Goal: Find specific page/section: Find specific page/section

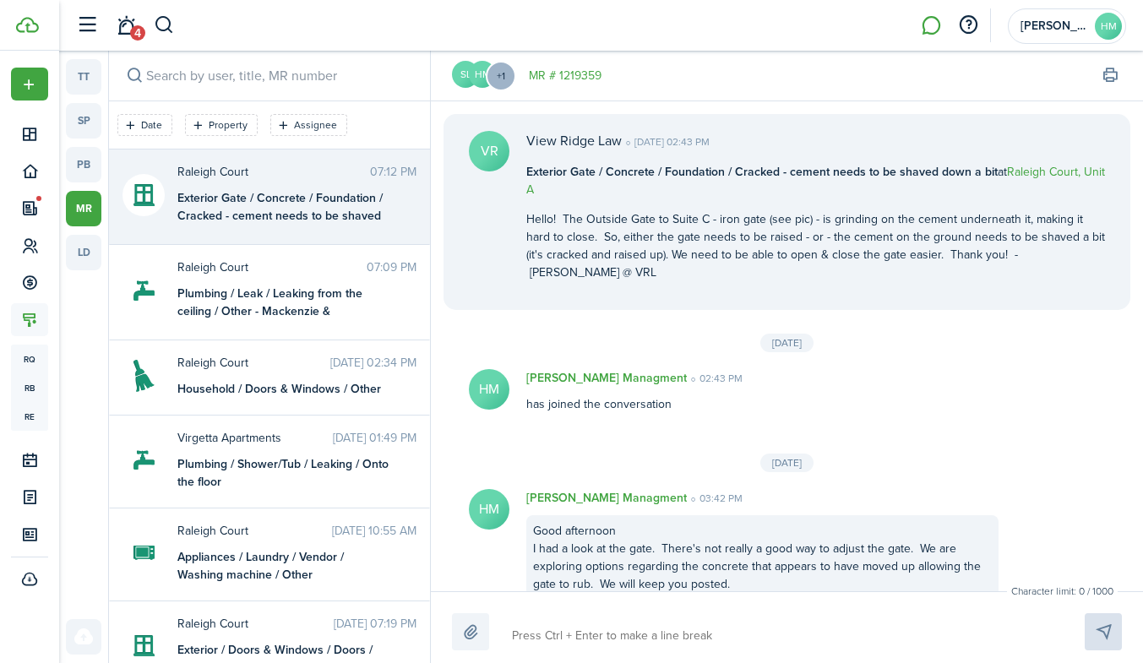
scroll to position [656, 0]
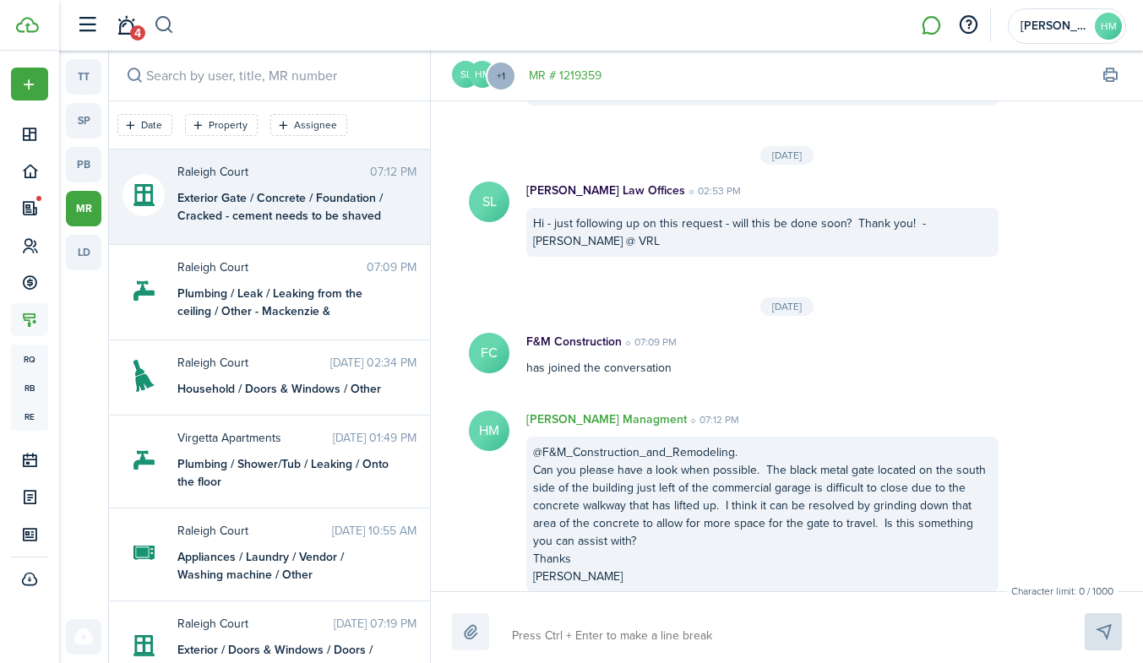
click at [163, 21] on button "button" at bounding box center [164, 25] width 21 height 29
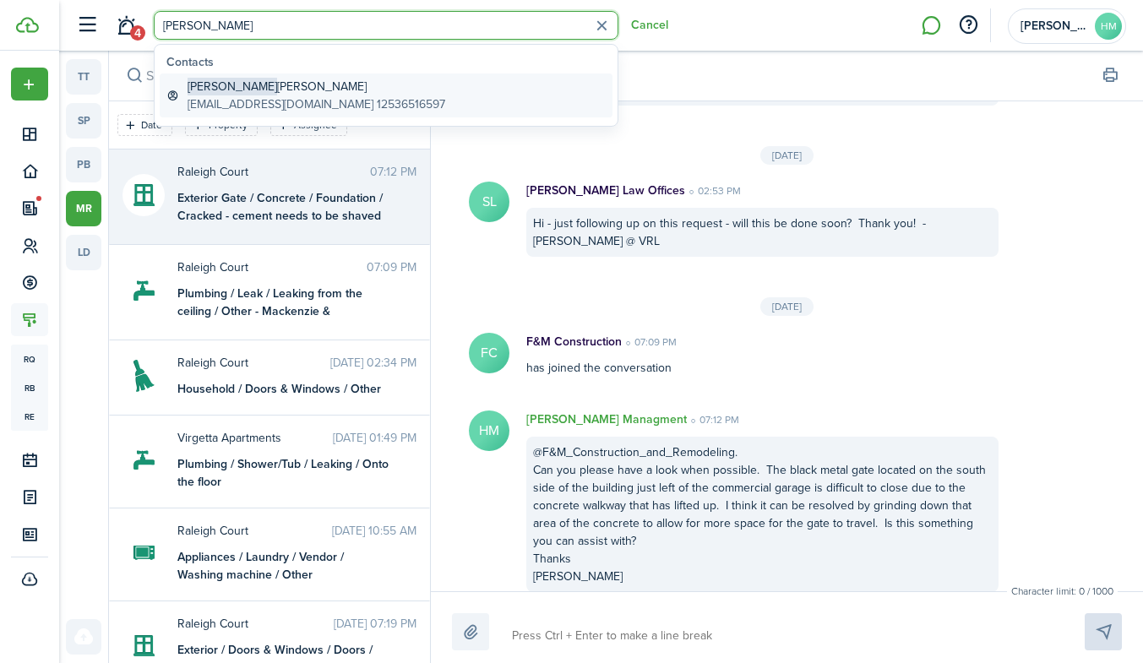
type input "[PERSON_NAME]"
click at [206, 82] on span "[PERSON_NAME]" at bounding box center [232, 87] width 90 height 18
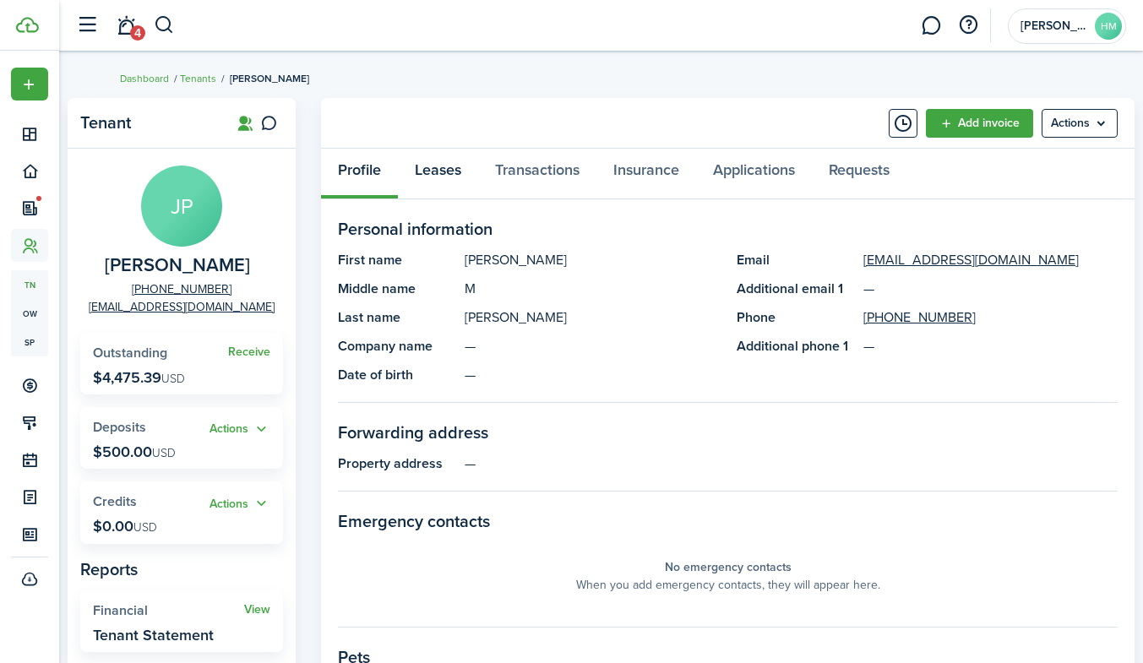
click at [430, 174] on link "Leases" at bounding box center [438, 174] width 80 height 51
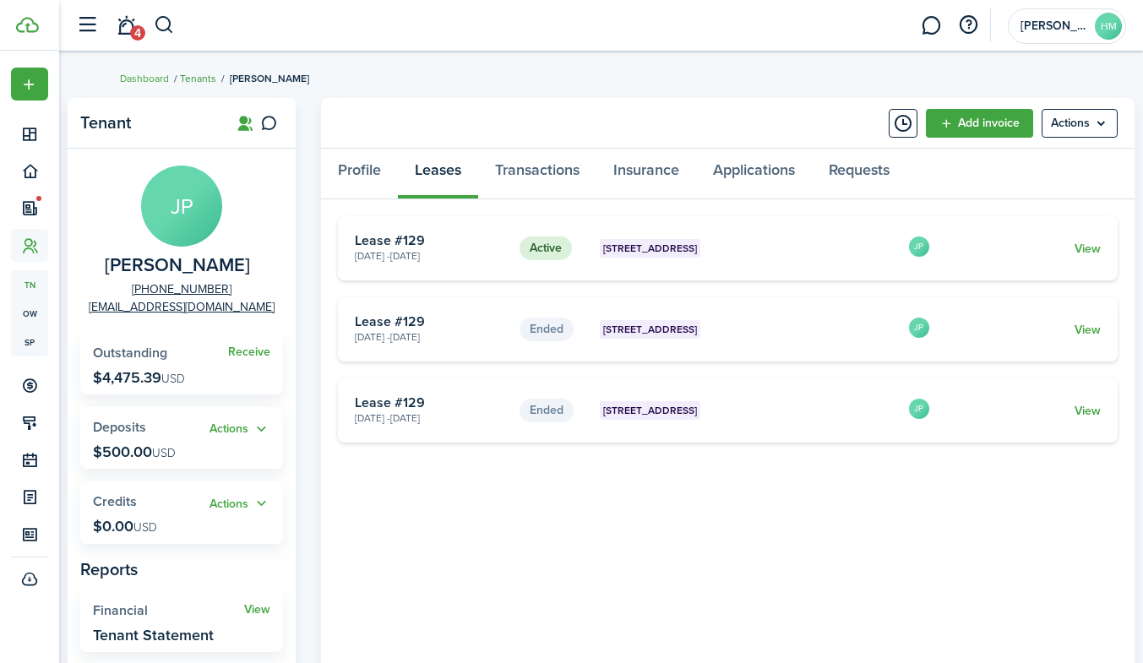
click at [203, 76] on link "Tenants" at bounding box center [198, 78] width 36 height 15
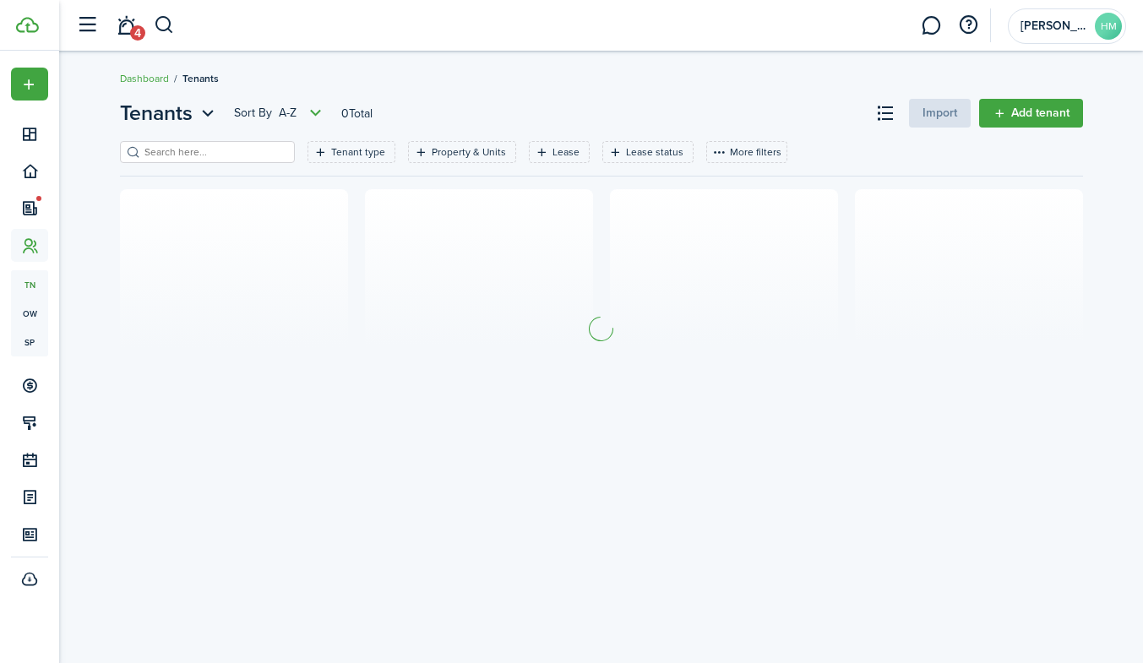
click at [204, 147] on input "search" at bounding box center [214, 152] width 149 height 16
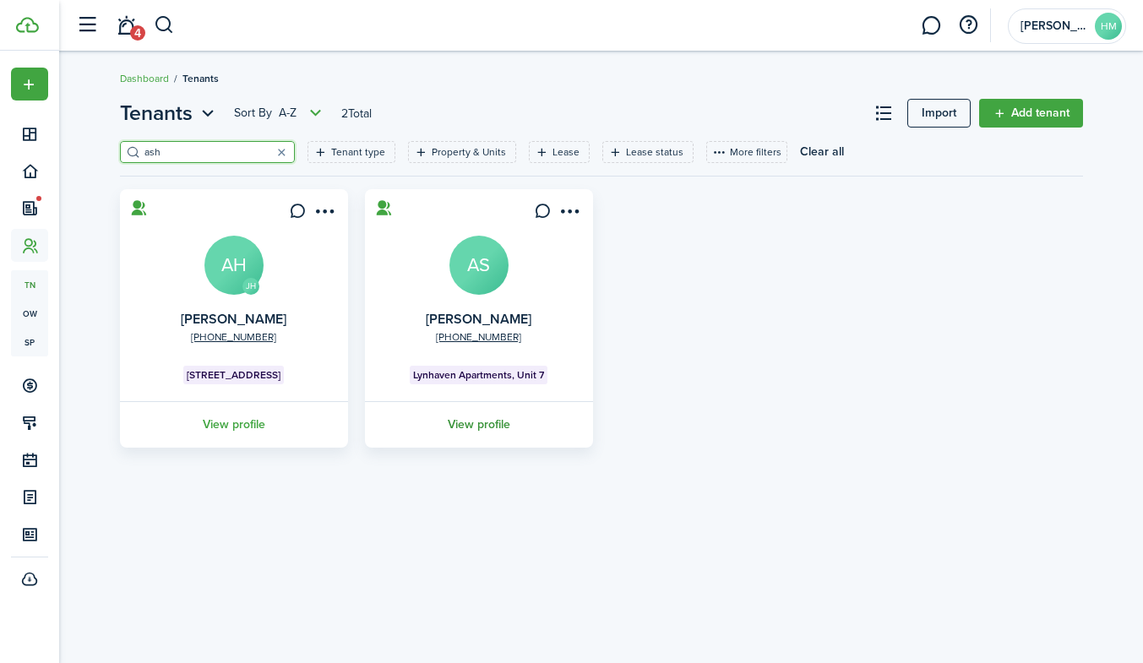
type input "ash"
click at [460, 425] on link "View profile" at bounding box center [478, 424] width 233 height 46
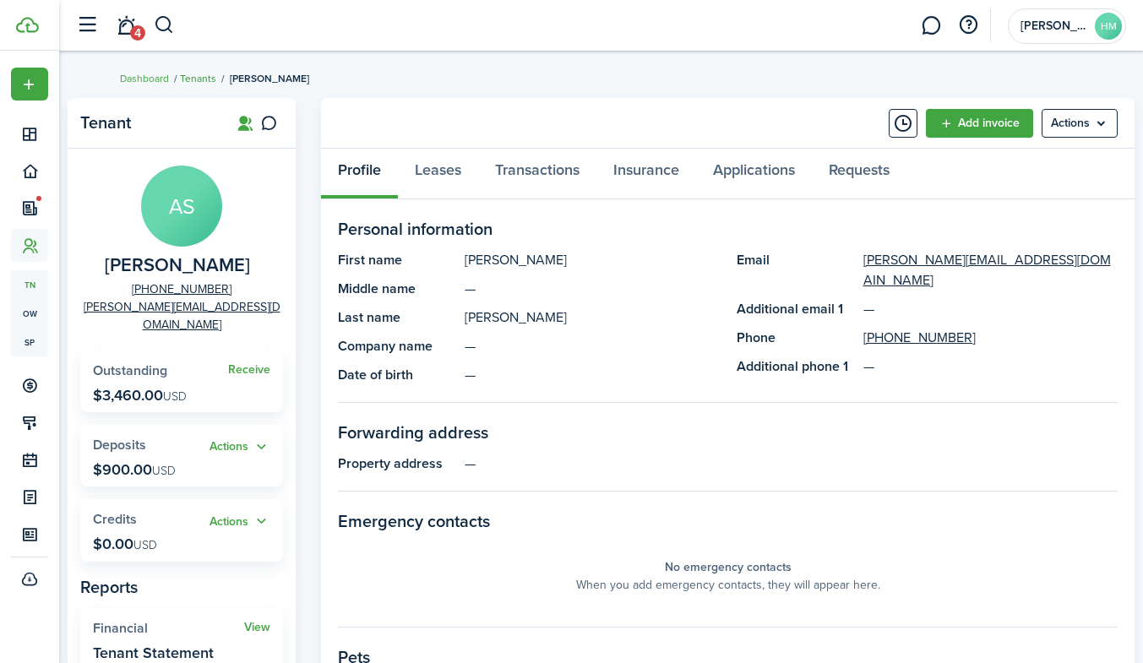
click at [190, 74] on link "Tenants" at bounding box center [198, 78] width 36 height 15
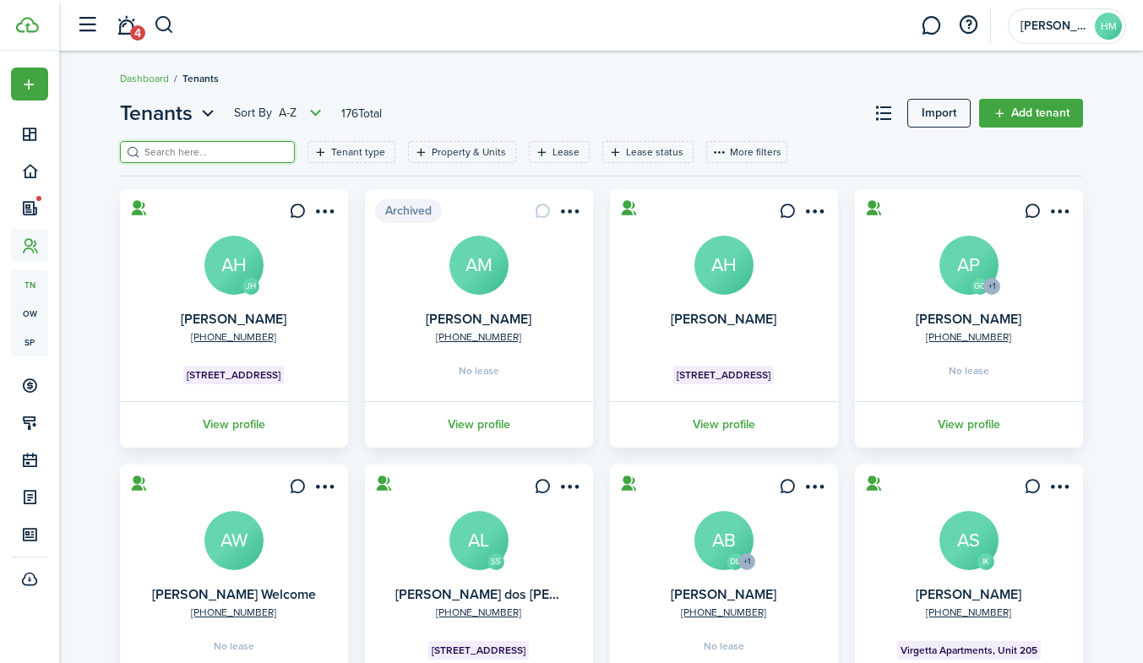
click at [196, 146] on input "search" at bounding box center [214, 152] width 149 height 16
type input "[PERSON_NAME]"
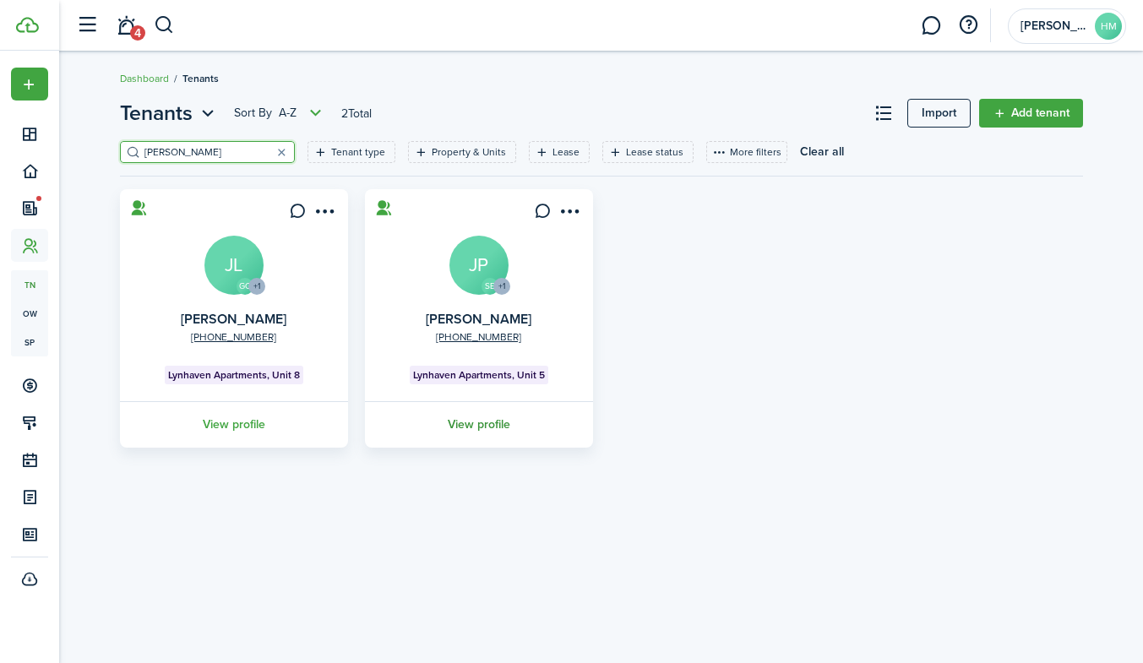
click at [476, 424] on link "View profile" at bounding box center [478, 424] width 233 height 46
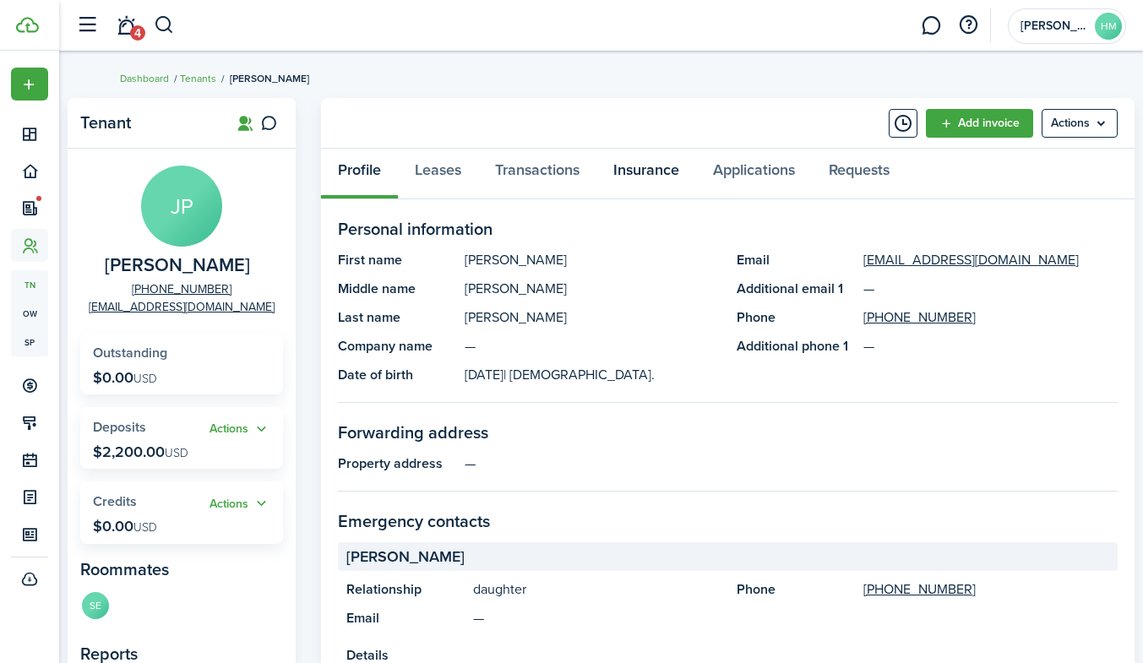
click at [643, 166] on link "Insurance" at bounding box center [646, 174] width 100 height 51
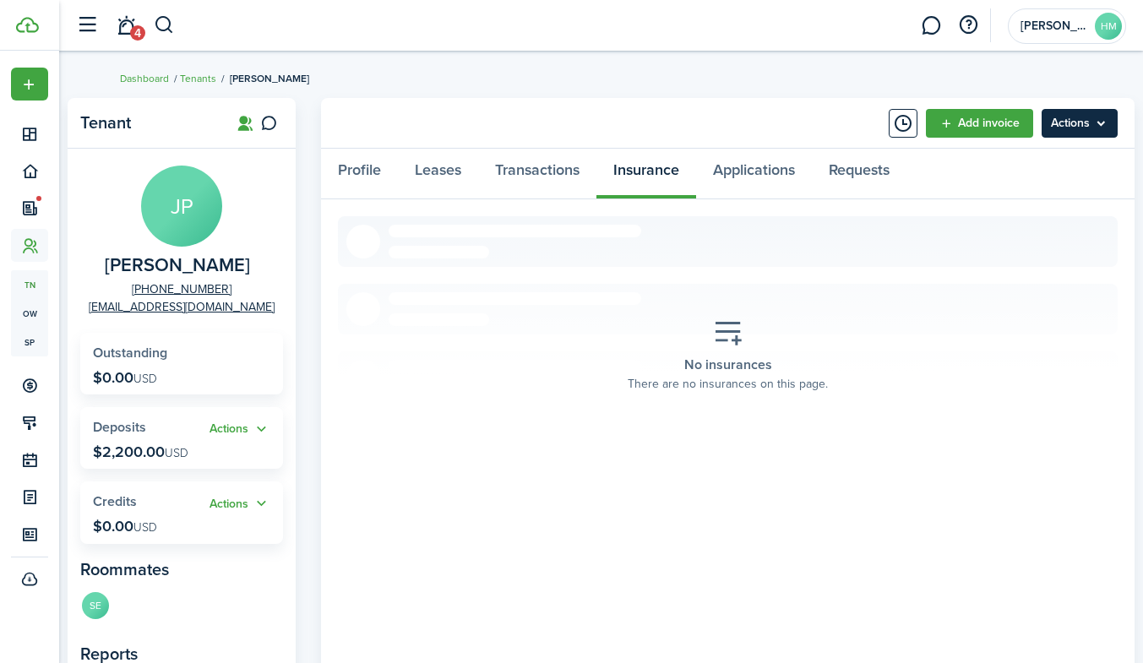
click at [1067, 121] on menu-btn "Actions" at bounding box center [1079, 123] width 76 height 29
click at [164, 18] on button "button" at bounding box center [164, 25] width 21 height 29
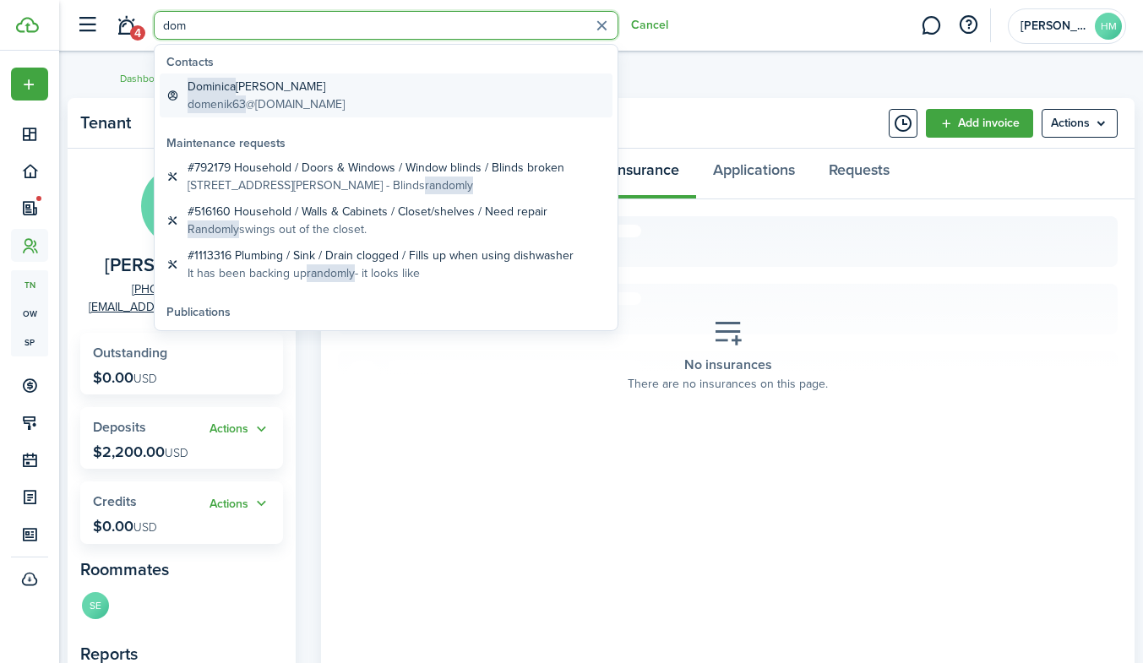
type input "dom"
click at [209, 93] on span "Dominica" at bounding box center [211, 87] width 48 height 18
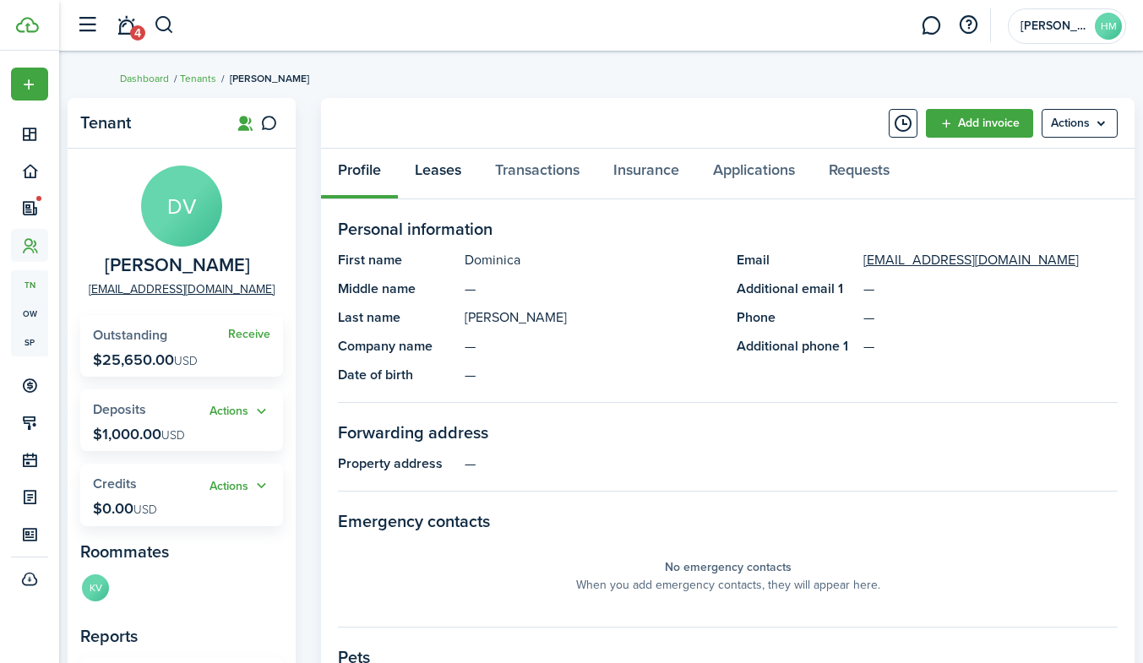
click at [438, 175] on link "Leases" at bounding box center [438, 174] width 80 height 51
